Goal: Ask a question: Seek information or help from site administrators or community

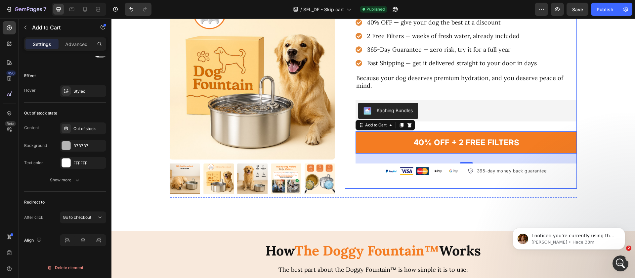
scroll to position [364, 0]
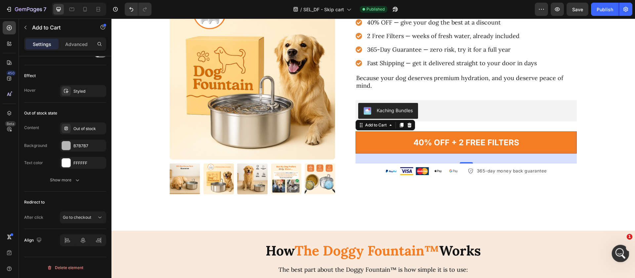
click at [622, 253] on icon "Abrir Intercom Messenger" at bounding box center [619, 252] width 11 height 11
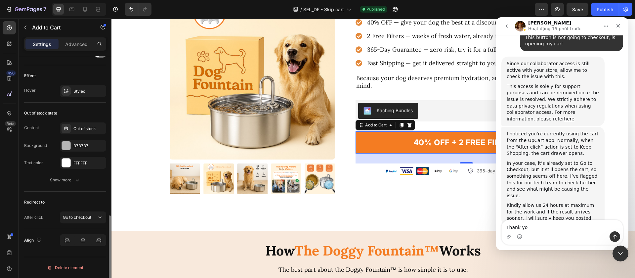
type textarea "Thank you"
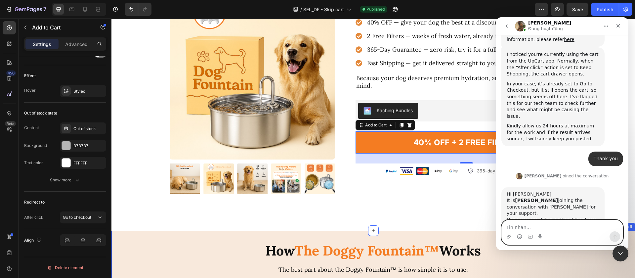
scroll to position [467, 0]
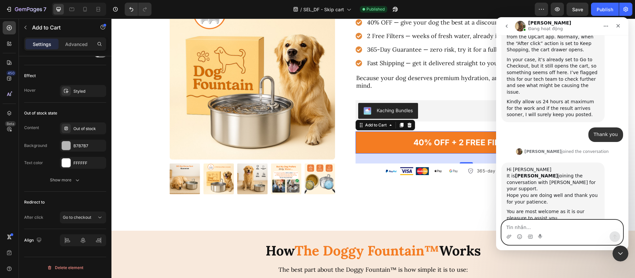
click at [543, 220] on textarea "Tin nhắn..." at bounding box center [562, 225] width 121 height 11
click at [542, 221] on textarea "Tin nhắn..." at bounding box center [562, 225] width 121 height 11
type textarea "Hey [PERSON_NAME] sounds good"
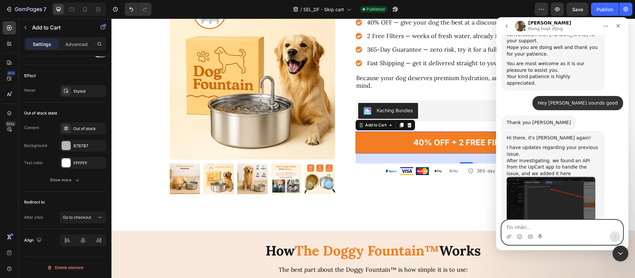
scroll to position [626, 0]
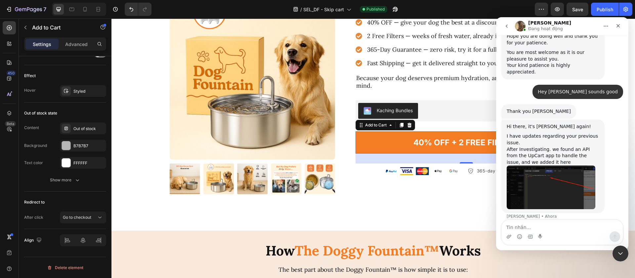
click at [564, 165] on img "Abraham dice…" at bounding box center [551, 187] width 89 height 44
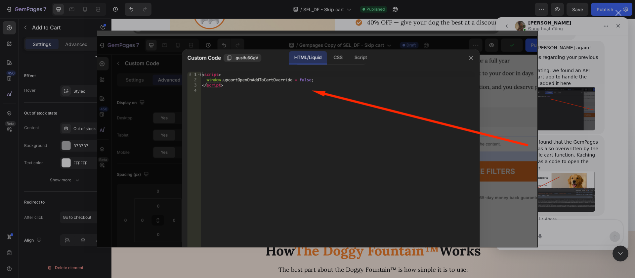
scroll to position [708, 0]
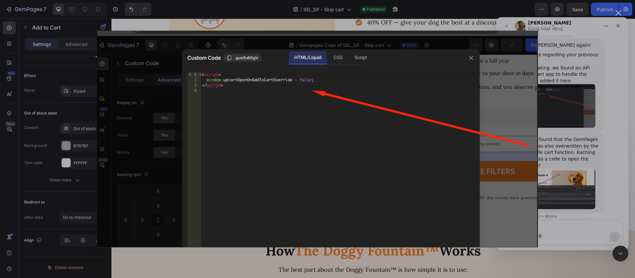
click at [591, 131] on div "Intercom Messenger" at bounding box center [317, 139] width 635 height 278
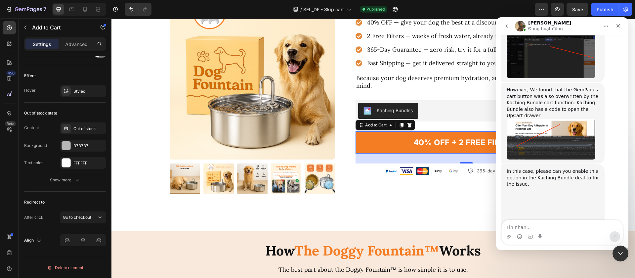
scroll to position [758, 0]
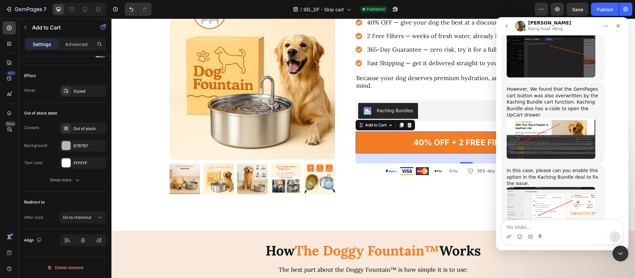
click at [547, 187] on img "Abraham dice…" at bounding box center [551, 211] width 89 height 48
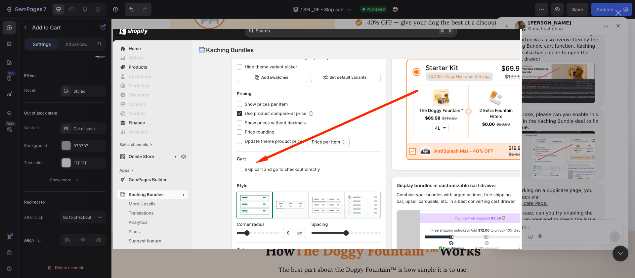
scroll to position [815, 0]
click at [207, 257] on div "Intercom Messenger" at bounding box center [317, 139] width 635 height 278
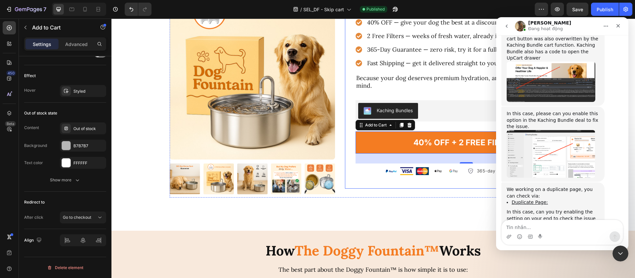
click at [406, 93] on div "When you order your [PERSON_NAME] [DATE], here’s everything you get: Text Block…" at bounding box center [465, 94] width 221 height 182
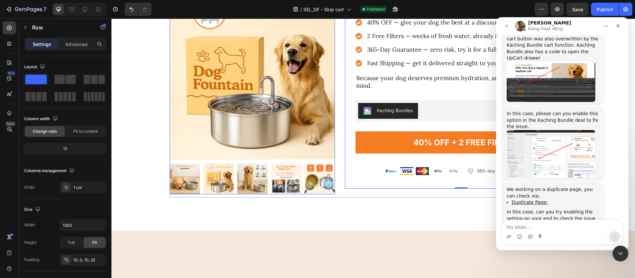
scroll to position [1666, 0]
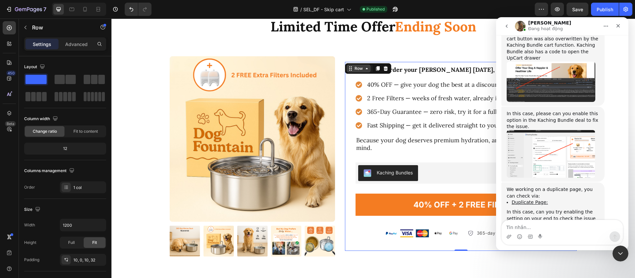
click at [347, 70] on div "Row" at bounding box center [359, 68] width 24 height 8
click at [338, 71] on div "Product Images When you order your [PERSON_NAME] [DATE], here’s everything you …" at bounding box center [373, 156] width 407 height 207
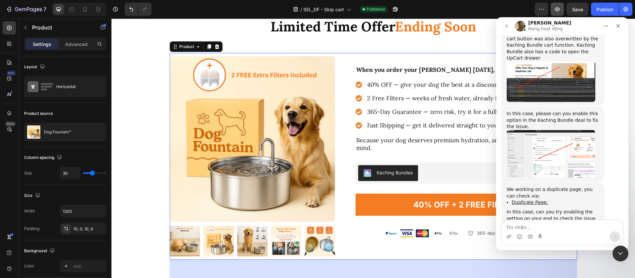
click at [553, 7] on button "button" at bounding box center [556, 9] width 13 height 13
click at [624, 257] on div "Cerrar Intercom Messenger" at bounding box center [619, 252] width 16 height 16
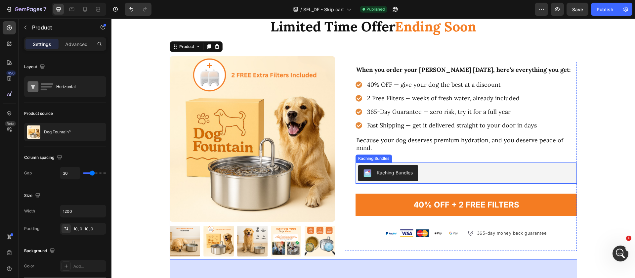
click at [502, 168] on div "Kaching Bundles" at bounding box center [466, 173] width 216 height 16
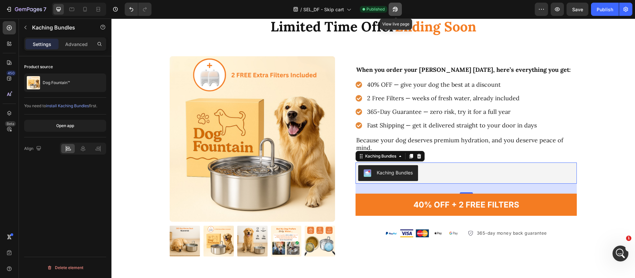
click at [395, 8] on icon "button" at bounding box center [395, 9] width 7 height 7
click at [87, 11] on icon at bounding box center [85, 9] width 7 height 7
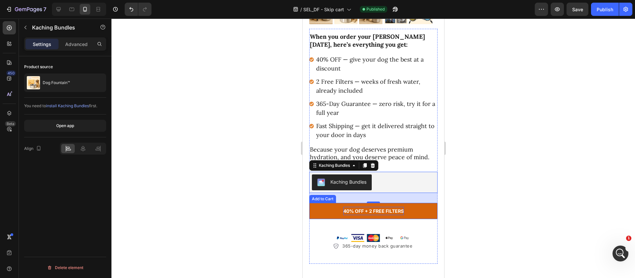
scroll to position [1969, 0]
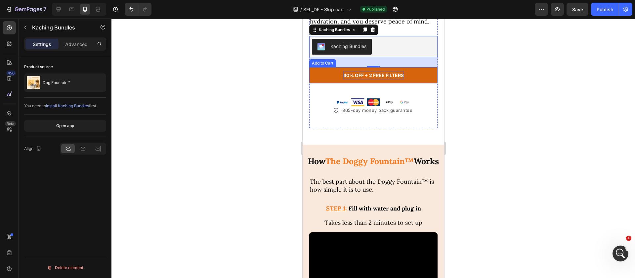
click at [346, 79] on p "40% OFF + 2 FREE FILTERS" at bounding box center [373, 75] width 61 height 8
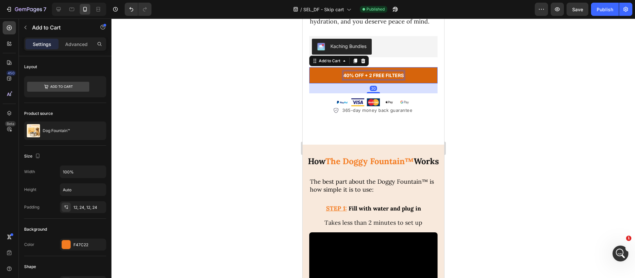
click at [353, 79] on p "40% OFF + 2 FREE FILTERS" at bounding box center [373, 75] width 61 height 8
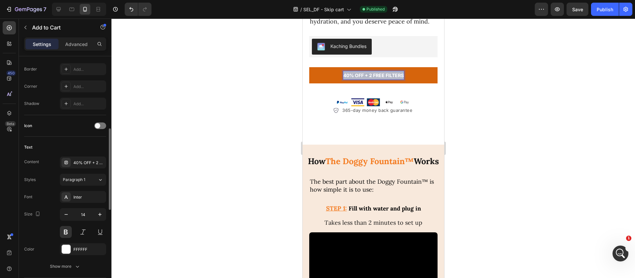
scroll to position [253, 0]
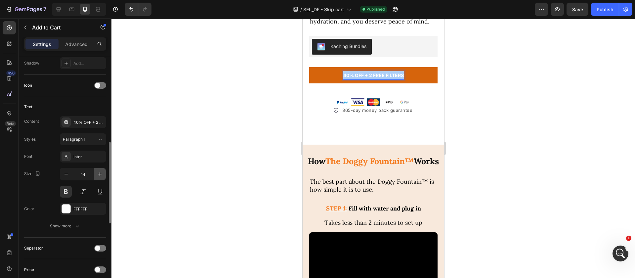
click at [98, 174] on icon "button" at bounding box center [100, 174] width 7 height 7
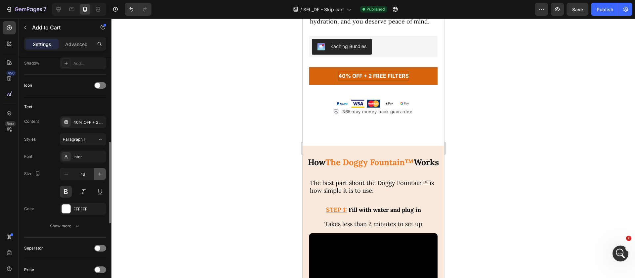
click at [98, 174] on icon "button" at bounding box center [100, 174] width 7 height 7
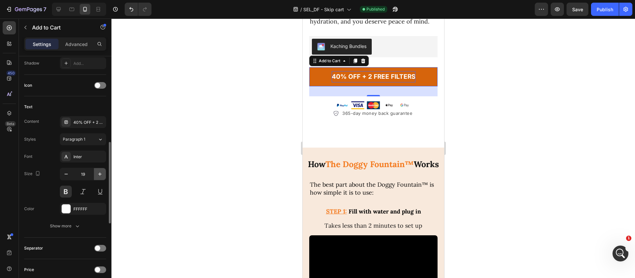
click at [98, 174] on icon "button" at bounding box center [100, 174] width 7 height 7
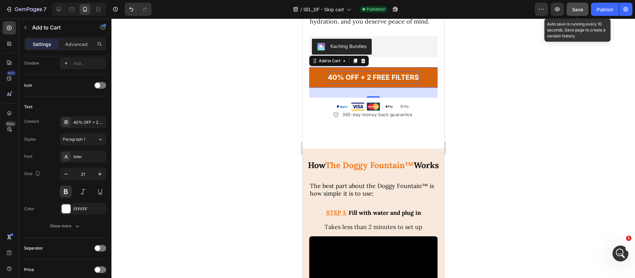
click at [571, 7] on button "Save" at bounding box center [577, 9] width 22 height 13
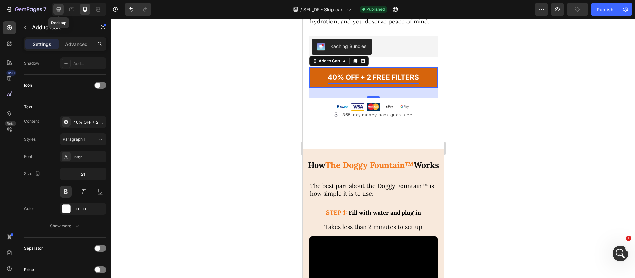
click at [63, 11] on div at bounding box center [58, 9] width 11 height 11
type input "24"
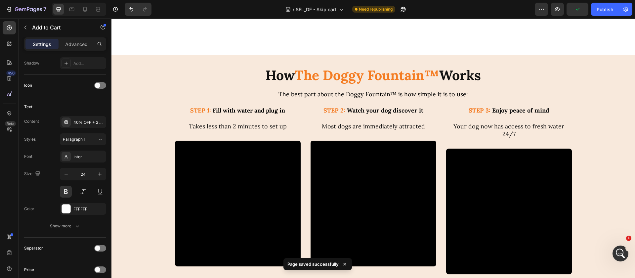
scroll to position [1742, 0]
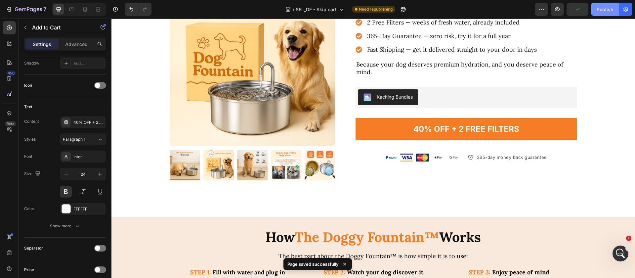
click at [596, 14] on button "Publish" at bounding box center [605, 9] width 28 height 13
click at [622, 252] on icon "Abrir Intercom Messenger" at bounding box center [619, 252] width 11 height 11
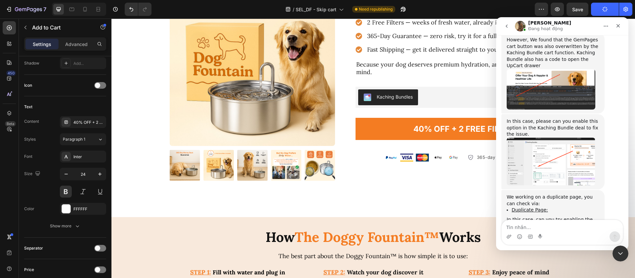
scroll to position [815, 0]
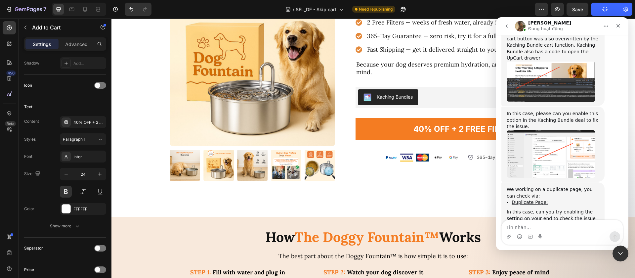
type textarea "n"
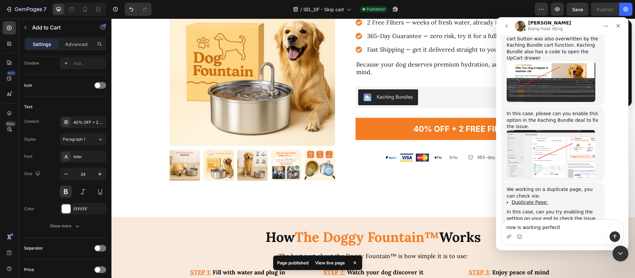
type textarea "now is working perfectly"
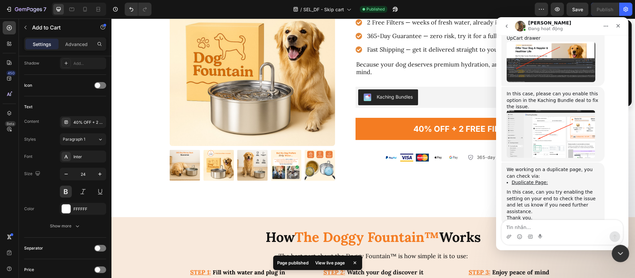
click at [616, 250] on div "Cerrar Intercom Messenger" at bounding box center [619, 252] width 16 height 16
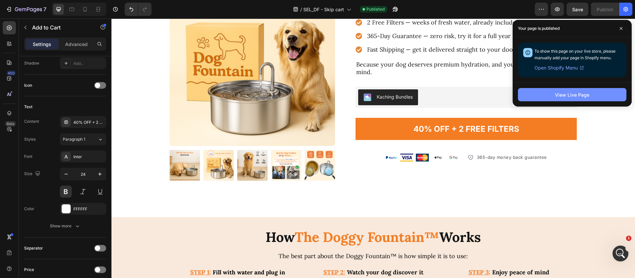
click at [565, 93] on div "View Live Page" at bounding box center [572, 94] width 34 height 7
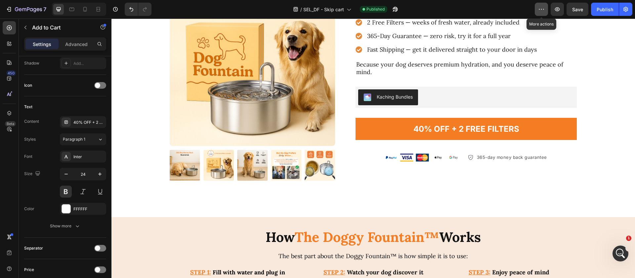
click at [538, 7] on icon "button" at bounding box center [541, 9] width 7 height 7
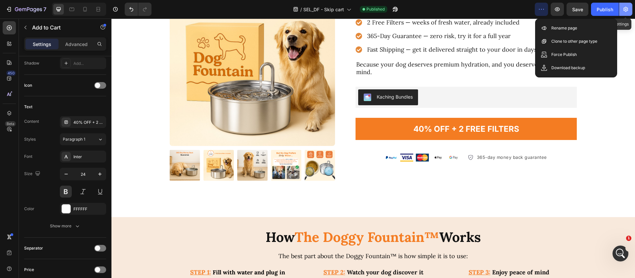
click at [627, 11] on icon "button" at bounding box center [625, 9] width 7 height 7
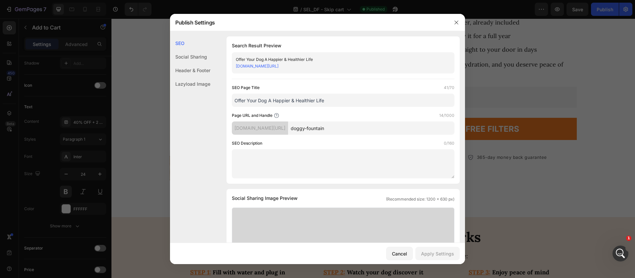
click at [285, 100] on input "Offer Your Dog A Happier & Healthier Life" at bounding box center [343, 100] width 223 height 13
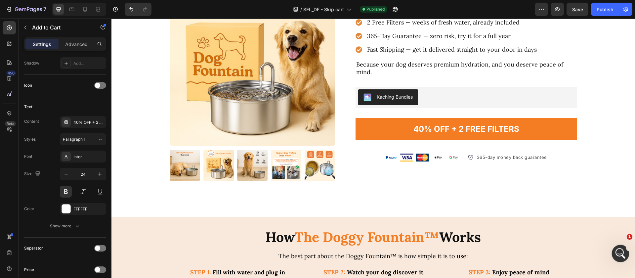
click at [623, 250] on icon "Abrir Intercom Messenger" at bounding box center [619, 252] width 11 height 11
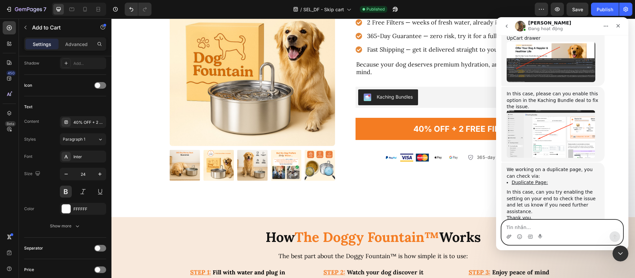
click at [511, 237] on icon "Adjuntar un archivo" at bounding box center [508, 236] width 5 height 5
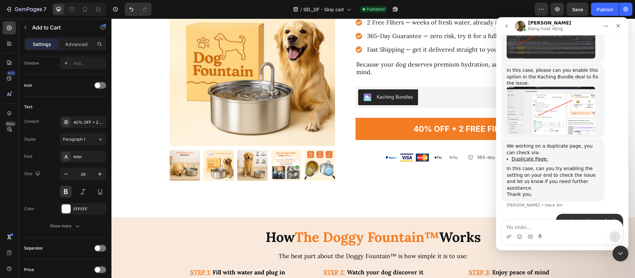
scroll to position [870, 0]
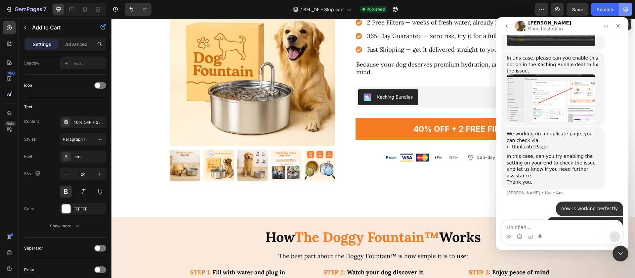
click at [628, 9] on icon "button" at bounding box center [625, 9] width 7 height 7
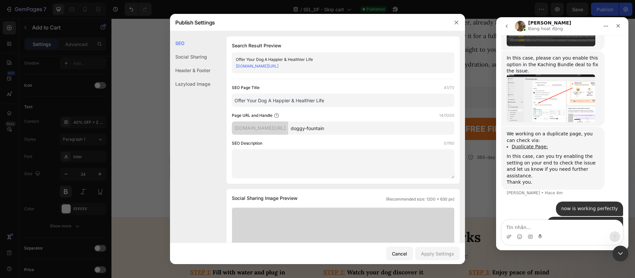
click at [361, 98] on input "Offer Your Dog A Happier & Healthier Life" at bounding box center [343, 100] width 223 height 13
click at [570, 227] on textarea "Tin nhắn..." at bounding box center [562, 225] width 121 height 11
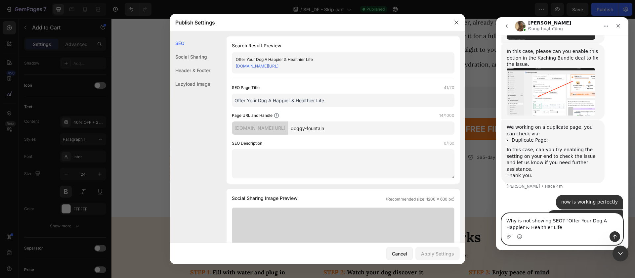
type textarea "Why is not showing SEO? "Offer Your Dog A Happier & Healthier Life""
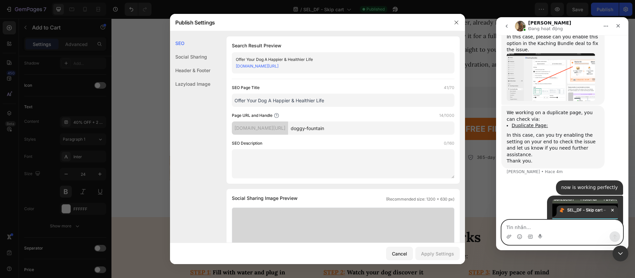
scroll to position [892, 0]
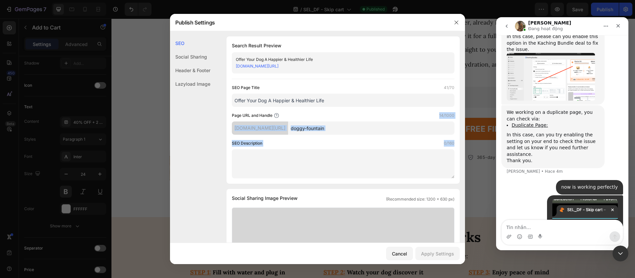
click at [380, 131] on div "Search Result Preview Offer Your Dog A Happier & Healthier Life [DOMAIN_NAME][U…" at bounding box center [342, 109] width 233 height 147
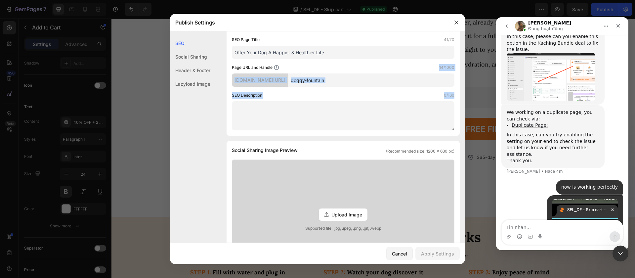
scroll to position [0, 0]
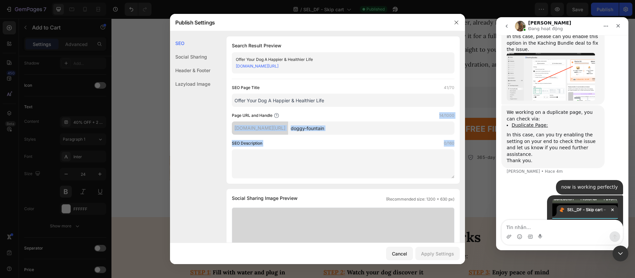
click at [377, 121] on input "doggy-fountain" at bounding box center [371, 127] width 166 height 13
click at [457, 21] on icon "button" at bounding box center [456, 22] width 4 height 4
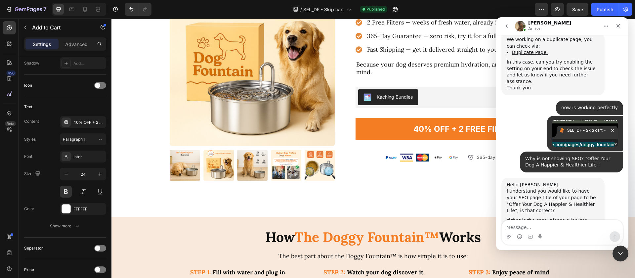
scroll to position [993, 0]
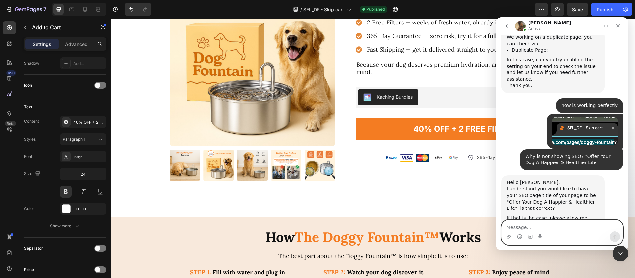
click at [562, 222] on textarea "Message…" at bounding box center [562, 225] width 121 height 11
click at [560, 224] on textarea "Message…" at bounding box center [562, 225] width 121 height 11
type textarea "Yes exactly"
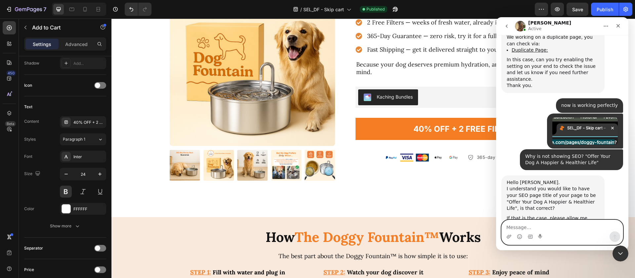
scroll to position [1012, 0]
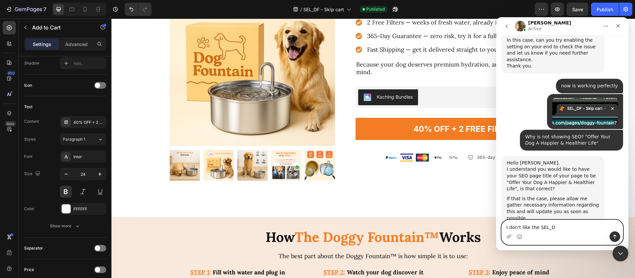
type textarea "I don't like the SEL_Df"
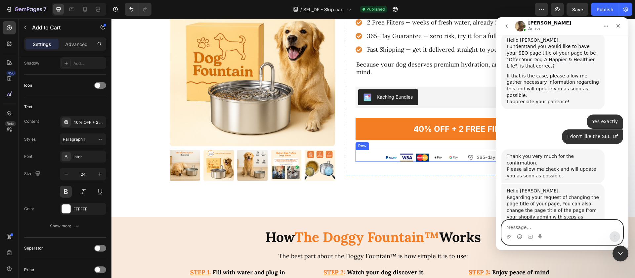
scroll to position [1137, 0]
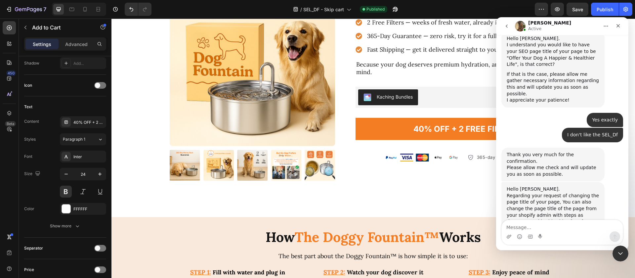
click at [544, 219] on link "[URL][DOMAIN_NAME]" at bounding box center [545, 225] width 77 height 12
click at [531, 228] on textarea "Message…" at bounding box center [562, 225] width 121 height 11
type textarea "Thanks a lot!"
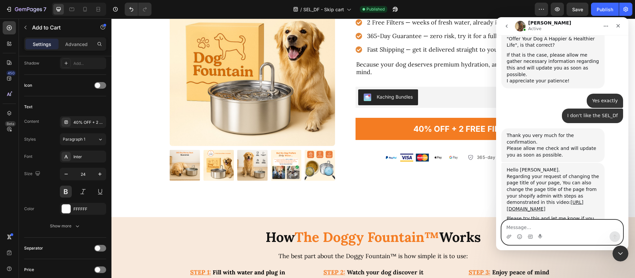
scroll to position [1157, 0]
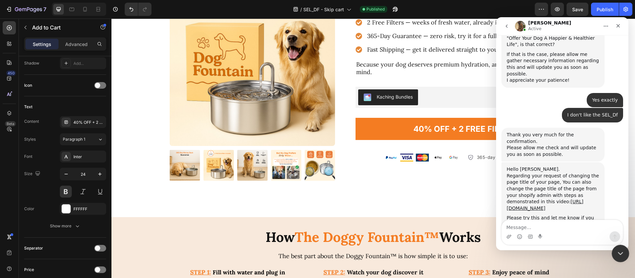
click at [614, 247] on div "Cerrar Intercom Messenger" at bounding box center [619, 252] width 16 height 16
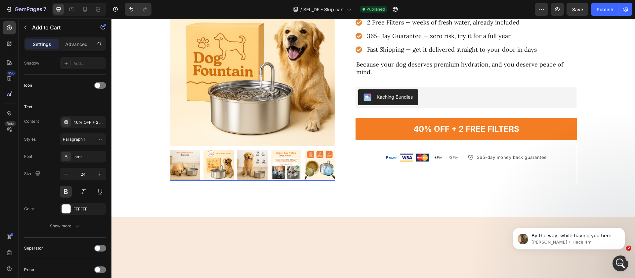
scroll to position [1656, 0]
